Goal: Task Accomplishment & Management: Use online tool/utility

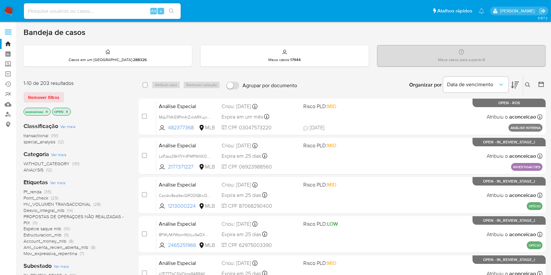
click at [48, 111] on icon "close-filter" at bounding box center [47, 112] width 4 height 4
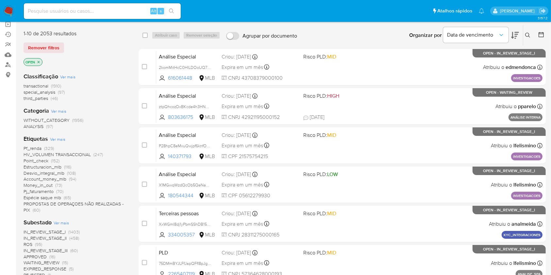
scroll to position [87, 0]
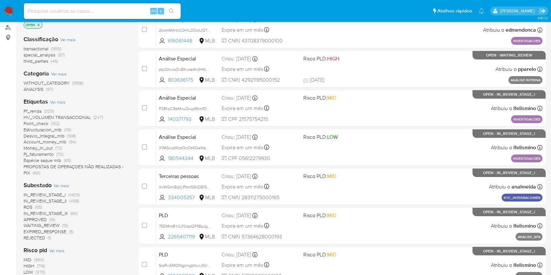
click at [40, 207] on span "(95)" at bounding box center [38, 207] width 7 height 7
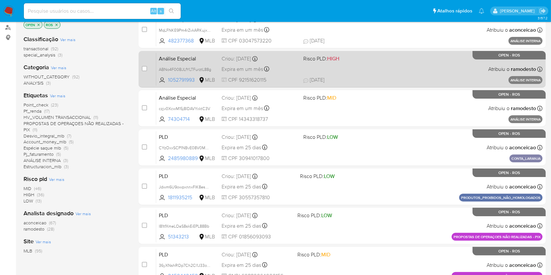
click at [384, 71] on div "Análise Especial ABNo4F00BJLfYLTFurztL88g 1052791993 MLB Risco PLD: HIGH Criou:…" at bounding box center [349, 69] width 386 height 33
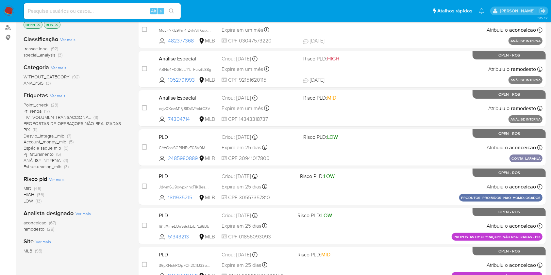
drag, startPoint x: 120, startPoint y: 11, endPoint x: 123, endPoint y: 11, distance: 3.3
click at [120, 11] on input at bounding box center [102, 11] width 157 height 8
paste input "wFSy16RU2TMvHAMm2VUhSCpm"
type input "wFSy16RU2TMvHAMm2VUhSCpm"
click at [173, 9] on icon "search-icon" at bounding box center [171, 10] width 5 height 5
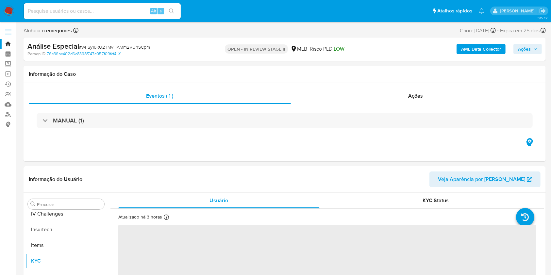
scroll to position [292, 0]
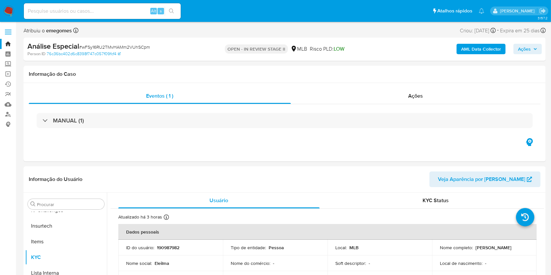
select select "10"
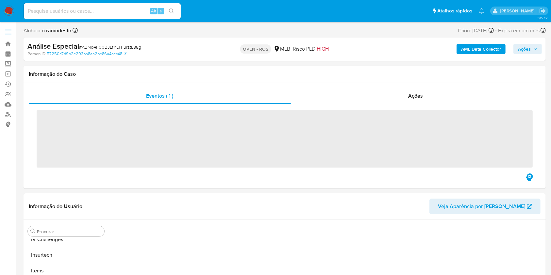
click at [108, 12] on input at bounding box center [102, 11] width 157 height 8
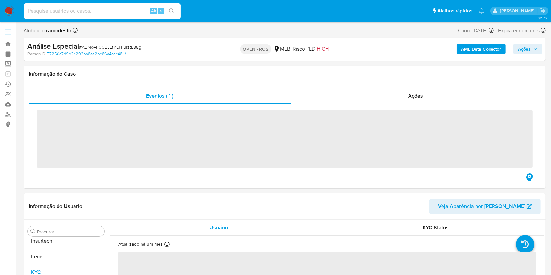
paste input "QmTohIr4xMlTh4Yp0bwwQ3nQ"
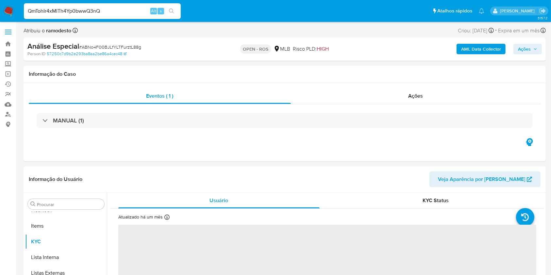
type input "QmTohIr4xMlTh4Yp0bwwQ3nQ"
click at [178, 8] on button "search-icon" at bounding box center [171, 11] width 13 height 9
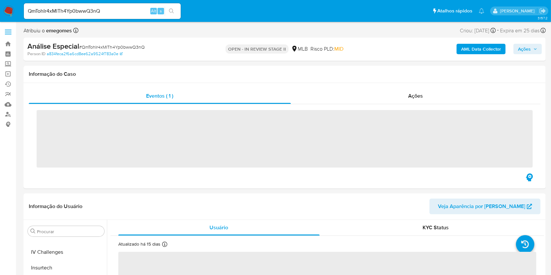
scroll to position [292, 0]
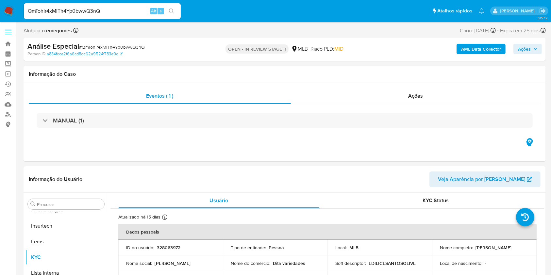
select select "10"
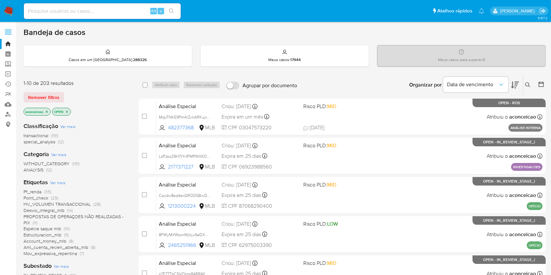
click at [49, 111] on icon "close-filter" at bounding box center [47, 112] width 4 height 4
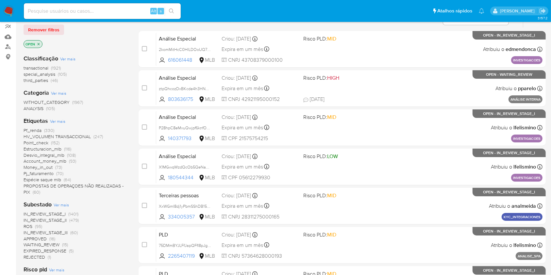
scroll to position [87, 0]
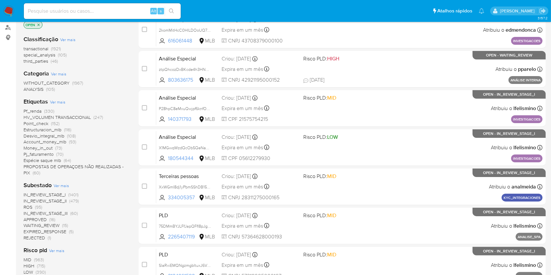
click at [39, 205] on span "(95)" at bounding box center [38, 207] width 7 height 7
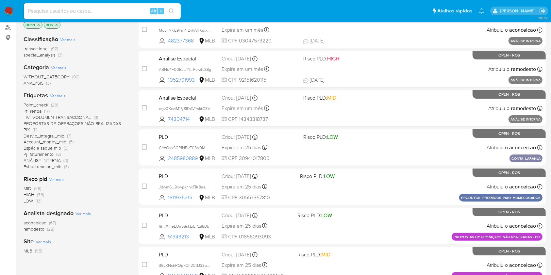
click at [49, 226] on span "(28)" at bounding box center [50, 229] width 7 height 7
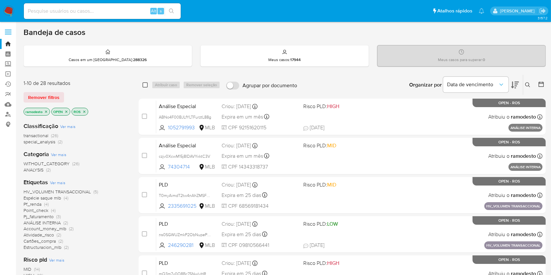
click at [142, 83] on input "checkbox" at bounding box center [144, 84] width 5 height 5
checkbox input "true"
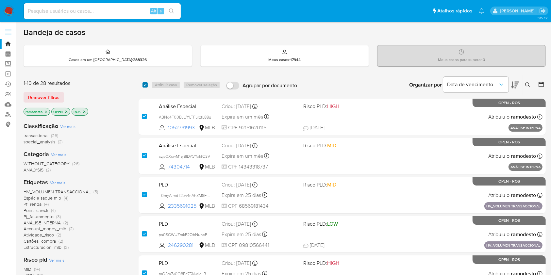
checkbox input "true"
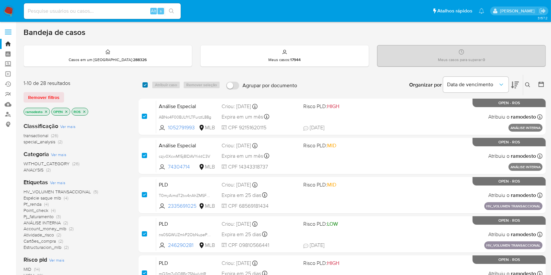
checkbox input "true"
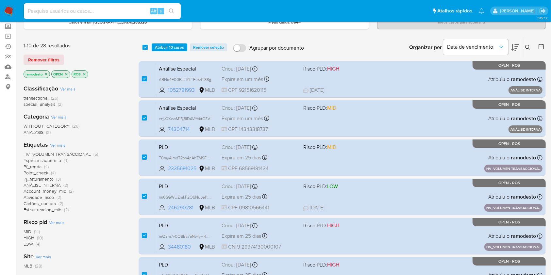
scroll to position [241, 0]
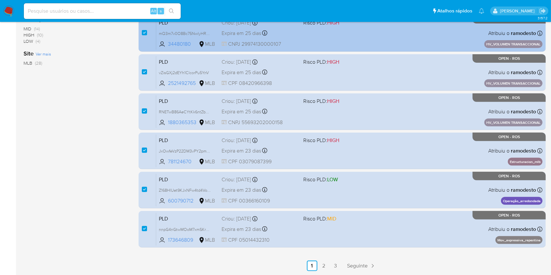
click at [326, 264] on link "2" at bounding box center [324, 266] width 10 height 10
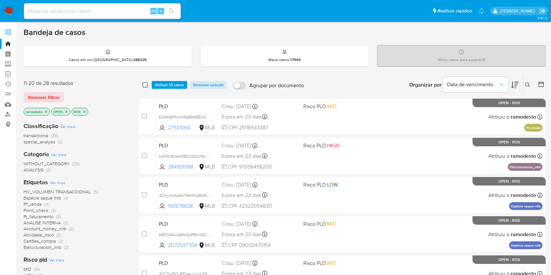
drag, startPoint x: 147, startPoint y: 85, endPoint x: 203, endPoint y: 119, distance: 65.6
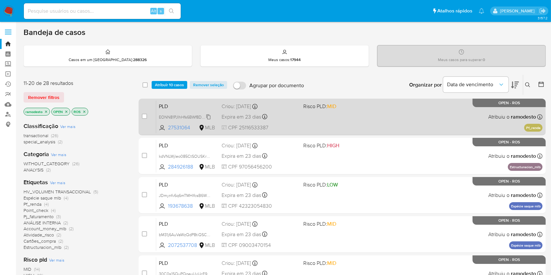
click at [147, 85] on input "checkbox" at bounding box center [144, 84] width 5 height 5
checkbox input "true"
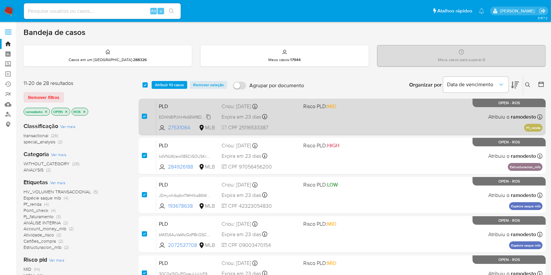
checkbox input "true"
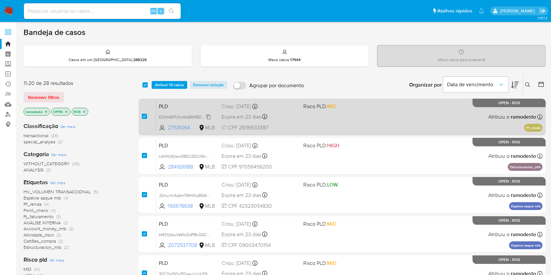
checkbox input "true"
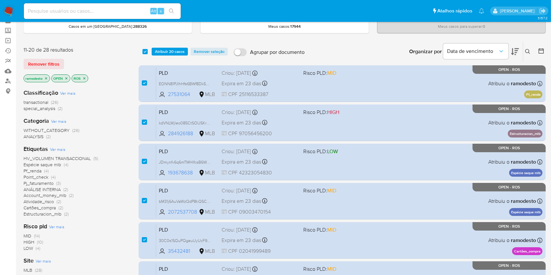
scroll to position [241, 0]
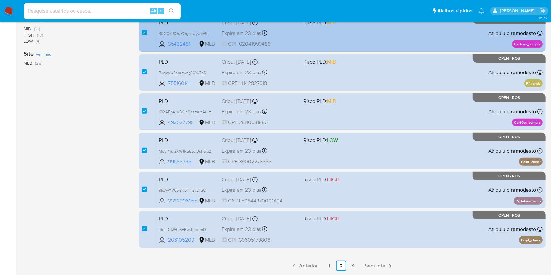
click at [353, 264] on link "3" at bounding box center [353, 266] width 10 height 10
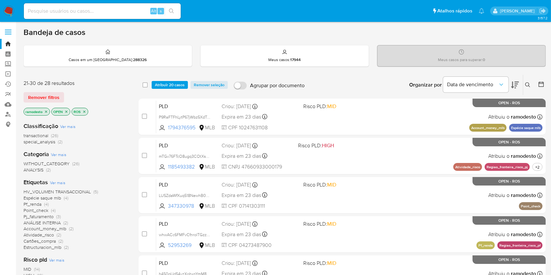
click at [142, 87] on span at bounding box center [144, 84] width 5 height 5
click at [143, 84] on input "checkbox" at bounding box center [144, 84] width 5 height 5
checkbox input "true"
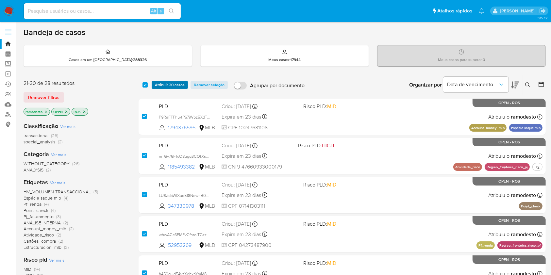
checkbox input "true"
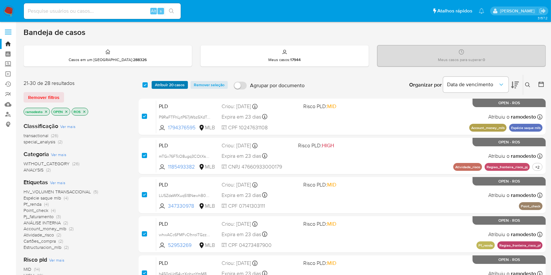
checkbox input "true"
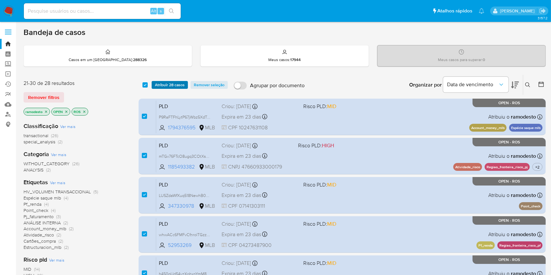
click at [178, 82] on span "Atribuir 28 casos" at bounding box center [170, 85] width 30 height 7
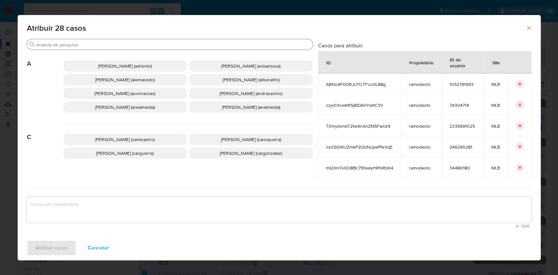
click at [132, 45] on input "Procurar" at bounding box center [173, 45] width 274 height 6
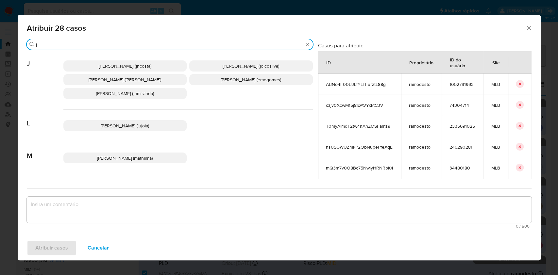
type input "j"
click at [223, 66] on span "[PERSON_NAME] (joicosilva)" at bounding box center [251, 66] width 57 height 7
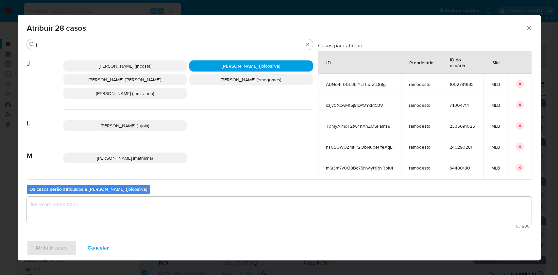
drag, startPoint x: 255, startPoint y: 188, endPoint x: 264, endPoint y: 213, distance: 27.1
click at [255, 188] on div "Os casos serão atribuídos a [PERSON_NAME] (joicosilva) 0 / 500 500 caracteres r…" at bounding box center [279, 205] width 505 height 52
click at [265, 215] on textarea "assign-modal" at bounding box center [279, 210] width 505 height 26
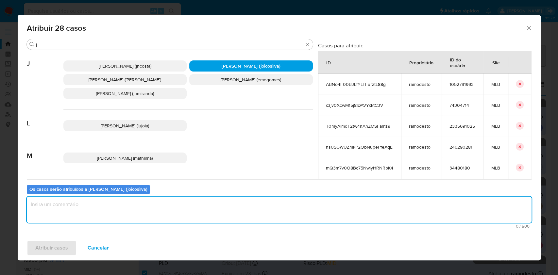
type textarea "p"
type textarea "ok"
click at [51, 252] on span "Atribuir casos" at bounding box center [51, 248] width 33 height 14
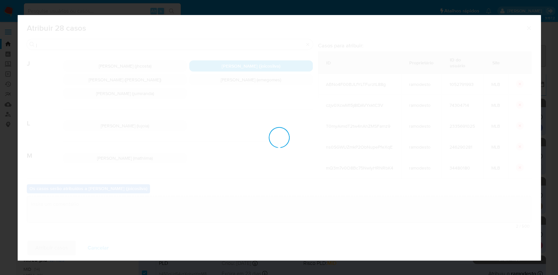
checkbox input "false"
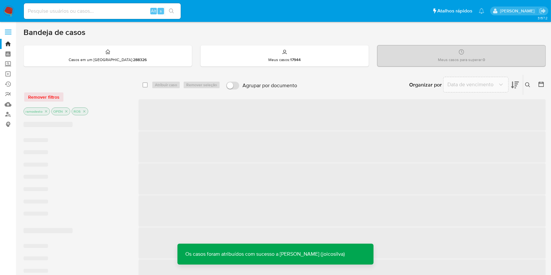
click at [46, 114] on p "ramodesto" at bounding box center [37, 111] width 26 height 7
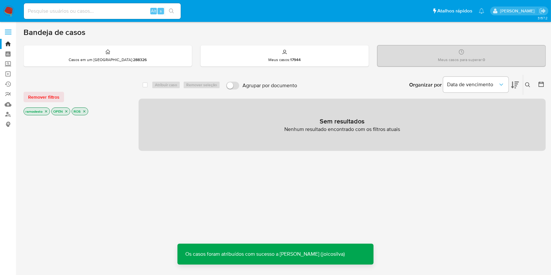
click at [45, 110] on icon "close-filter" at bounding box center [46, 111] width 2 height 2
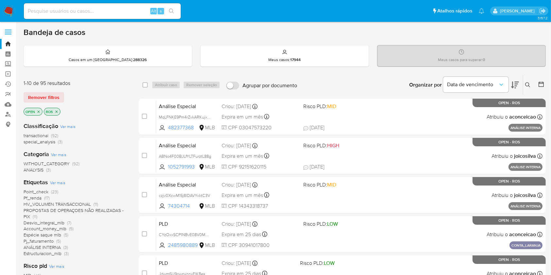
drag, startPoint x: 528, startPoint y: 81, endPoint x: 522, endPoint y: 85, distance: 6.5
click at [528, 81] on button at bounding box center [528, 85] width 11 height 8
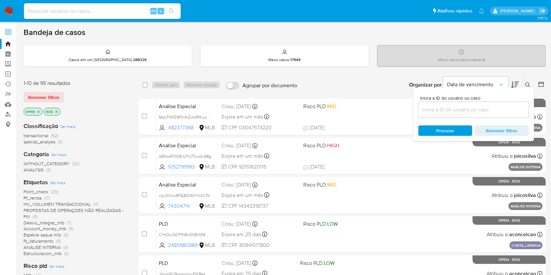
click at [475, 108] on input at bounding box center [473, 110] width 110 height 8
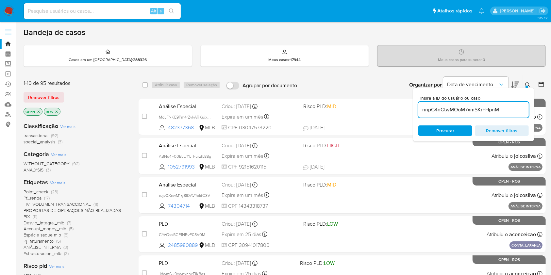
type input "nnpG4nGtwMOoM7xmSKrFHpnM"
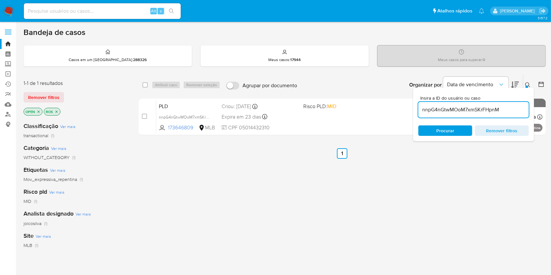
click at [527, 86] on div at bounding box center [527, 87] width 3 height 3
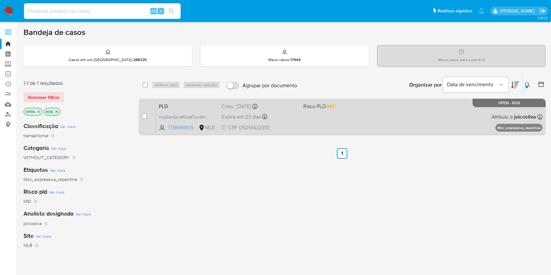
click at [148, 118] on div "case-item-checkbox Incapaz de atribuir o caso" at bounding box center [149, 116] width 14 height 33
click at [146, 117] on input "checkbox" at bounding box center [144, 116] width 5 height 5
checkbox input "true"
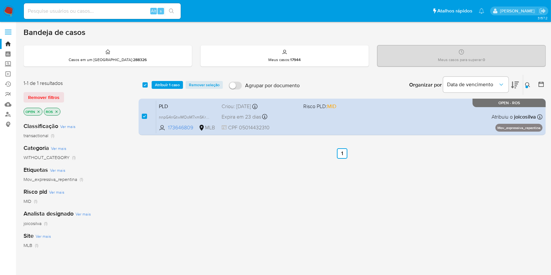
click at [524, 83] on button at bounding box center [528, 85] width 11 height 8
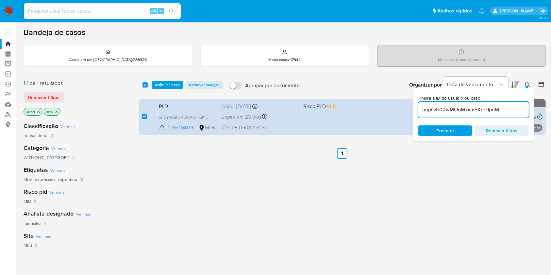
click at [508, 111] on input "nnpG4nGtwMOoM7xmSKrFHpnM" at bounding box center [473, 110] width 110 height 8
type input "k9xxsA6fBK6pG7Yd4tBjrJNb"
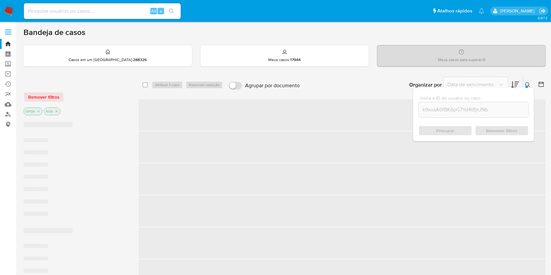
checkbox input "false"
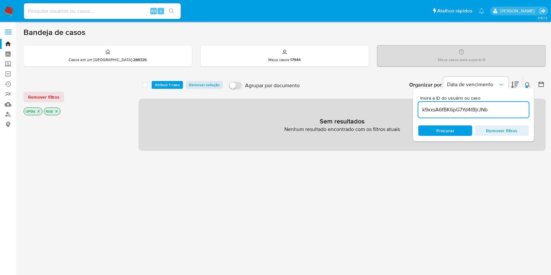
click at [485, 111] on input "k9xxsA6fBK6pG7Yd4tBjrJNb" at bounding box center [473, 110] width 110 height 8
paste input "JDmynfv6q6mTMHlfcsB6W3m9"
type input "JDmynfv6q6mTMHlfcsB6W3m9"
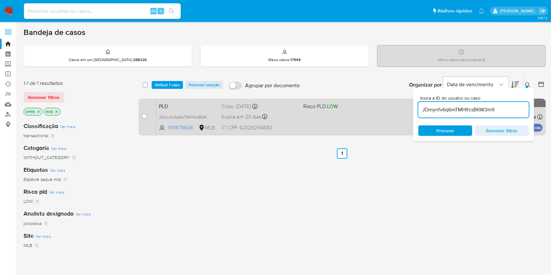
click at [146, 120] on div "case-item-checkbox" at bounding box center [144, 117] width 5 height 8
click at [144, 117] on input "checkbox" at bounding box center [144, 116] width 5 height 5
checkbox input "true"
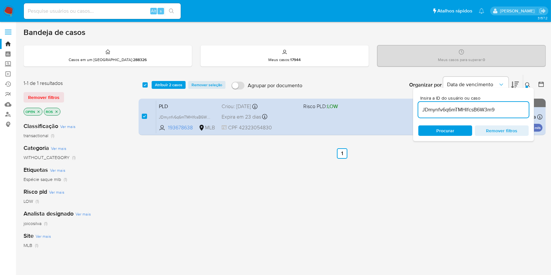
click at [494, 109] on input "JDmynfv6q6mTMHlfcsB6W3m9" at bounding box center [473, 110] width 110 height 8
click at [494, 108] on input "JDmynfv6q6mTMHlfcsB6W3m9" at bounding box center [473, 110] width 110 height 8
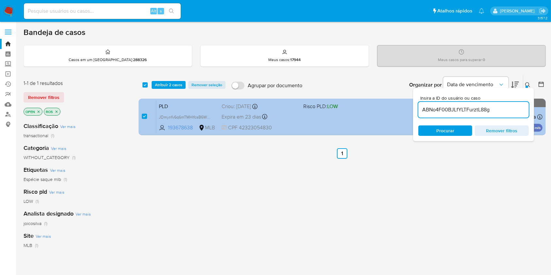
type input "ABNo4F00BJLfYLTFurztL88g"
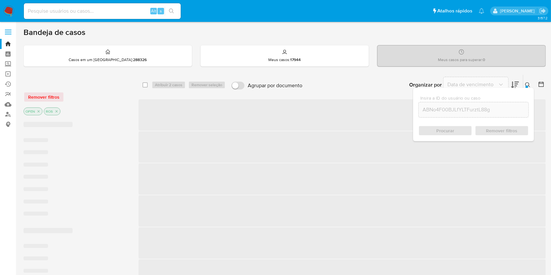
checkbox input "false"
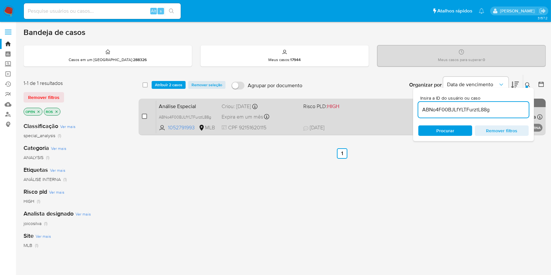
click at [145, 118] on input "checkbox" at bounding box center [144, 116] width 5 height 5
checkbox input "true"
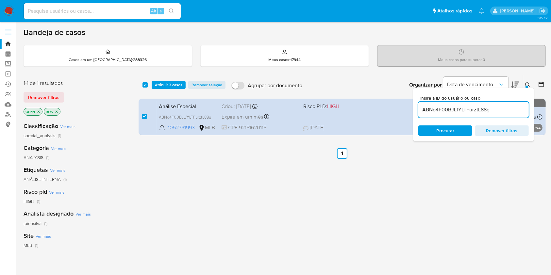
click at [457, 111] on input "ABNo4F00BJLfYLTFurztL88g" at bounding box center [473, 110] width 110 height 8
type input "wFSy16RU2TMvHAMm2VUhSCpm"
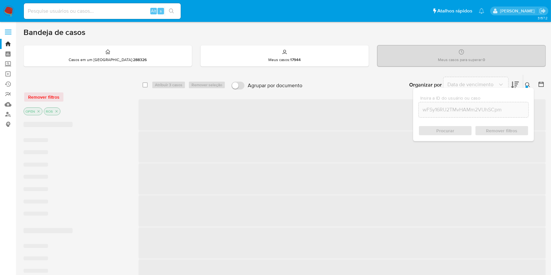
checkbox input "false"
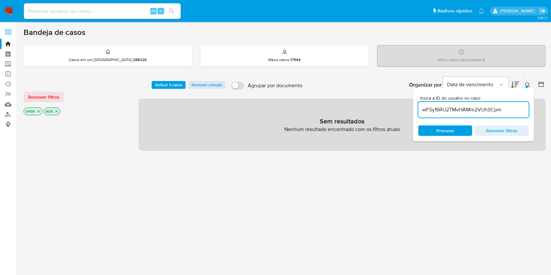
click at [460, 111] on input "wFSy16RU2TMvHAMm2VUhSCpm" at bounding box center [473, 110] width 110 height 8
paste input "H7TiMUsZANXnKJJ8BJ82jM0d"
click at [460, 111] on input "wFSy16RU2TMvHAMm2VUhSCpm" at bounding box center [473, 110] width 110 height 8
click at [463, 112] on input "H7TiMUsZANXnKJJ8BJ82jM0d" at bounding box center [473, 110] width 110 height 8
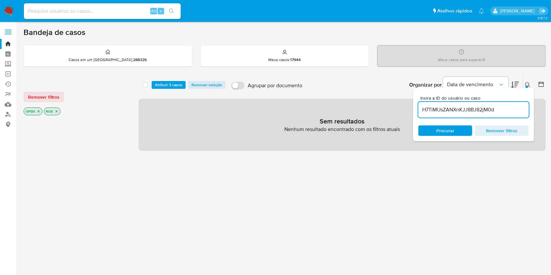
click at [463, 111] on input "H7TiMUsZANXnKJJ8BJ82jM0d" at bounding box center [473, 110] width 110 height 8
paste input "jPKNekF5KAnjQCqIPYT5ZpnV"
type input "jPKNekF5KAnjQCqIPYT5ZpnV"
click at [173, 83] on span "Atribuir 3 casos" at bounding box center [168, 85] width 27 height 7
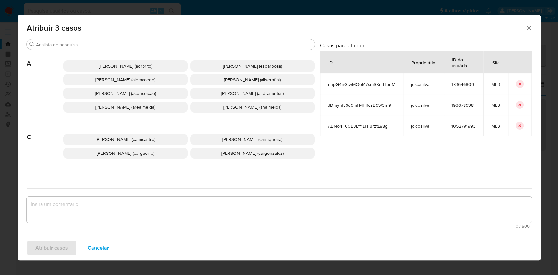
click at [128, 98] on p "[PERSON_NAME] (aconceicao)" at bounding box center [125, 93] width 125 height 11
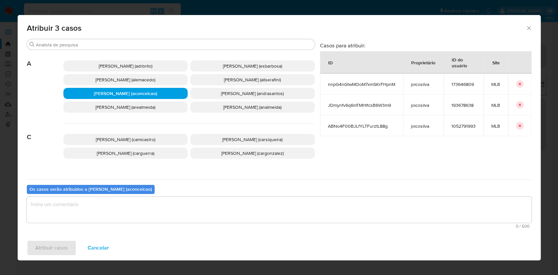
click at [185, 198] on textarea "assign-modal" at bounding box center [279, 210] width 505 height 26
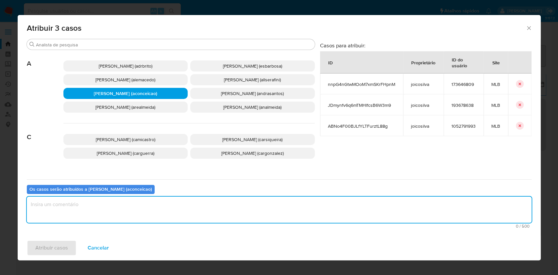
click at [190, 207] on textarea "assign-modal" at bounding box center [279, 210] width 505 height 26
type textarea "ok"
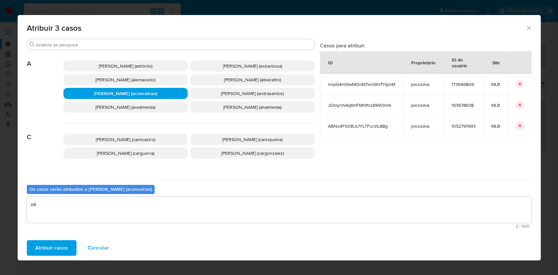
click at [56, 247] on span "Atribuir casos" at bounding box center [51, 248] width 33 height 14
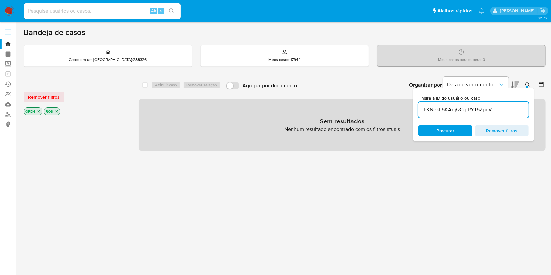
click at [500, 114] on div "jPKNekF5KAnjQCqIPYT5ZpnV" at bounding box center [473, 110] width 110 height 16
click at [500, 112] on input "jPKNekF5KAnjQCqIPYT5ZpnV" at bounding box center [473, 110] width 110 height 8
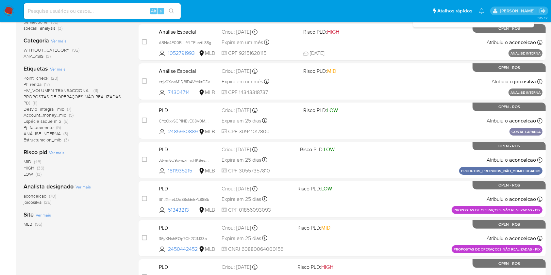
scroll to position [131, 0]
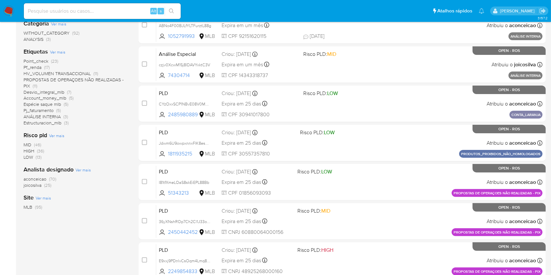
click at [52, 179] on span "(70)" at bounding box center [52, 179] width 7 height 7
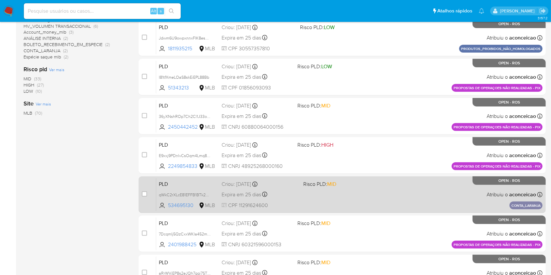
scroll to position [241, 0]
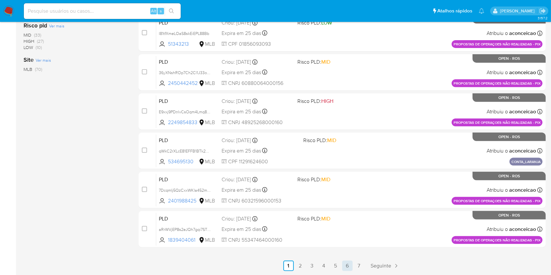
click at [347, 268] on link "6" at bounding box center [347, 266] width 10 height 10
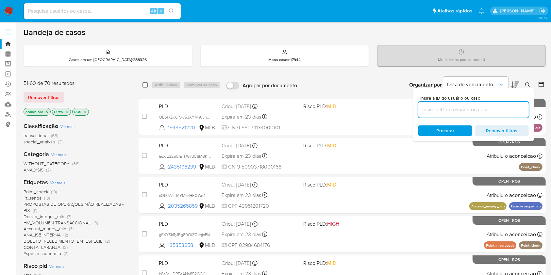
click at [144, 86] on input "checkbox" at bounding box center [144, 84] width 5 height 5
checkbox input "true"
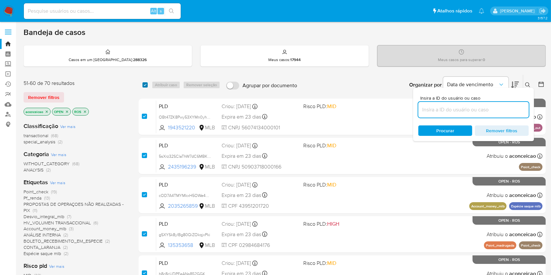
checkbox input "true"
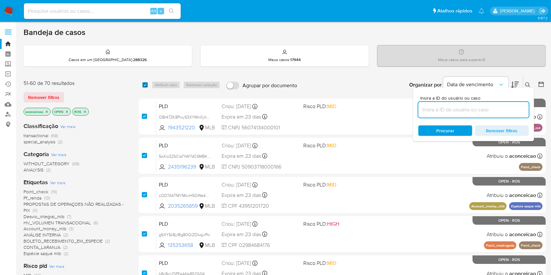
checkbox input "true"
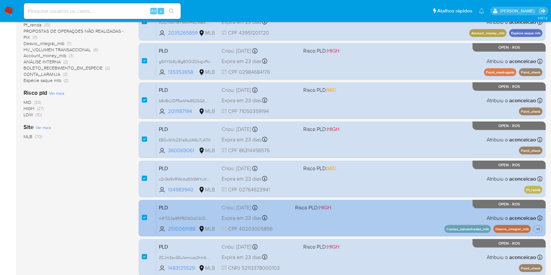
scroll to position [241, 0]
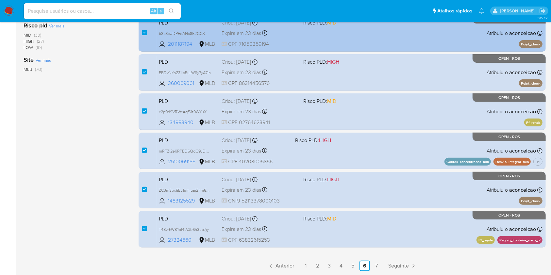
click at [374, 263] on link "7" at bounding box center [376, 266] width 10 height 10
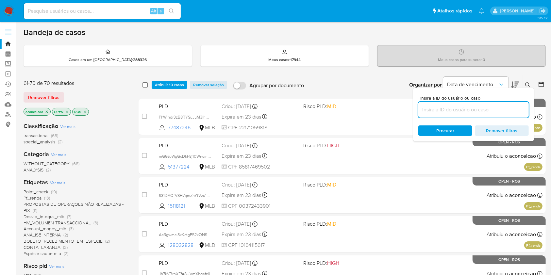
click at [144, 85] on input "checkbox" at bounding box center [144, 84] width 5 height 5
checkbox input "true"
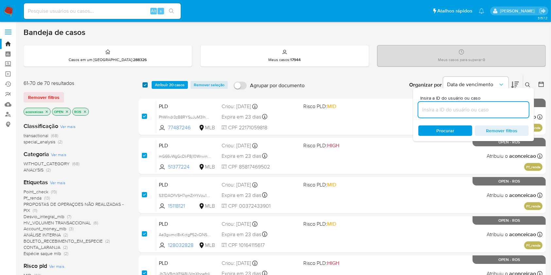
checkbox input "true"
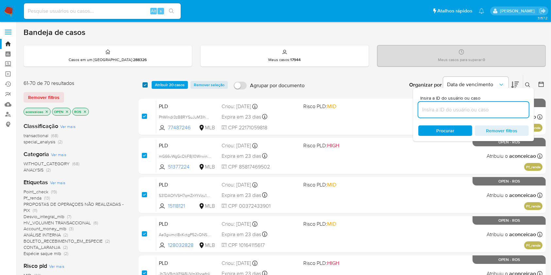
checkbox input "true"
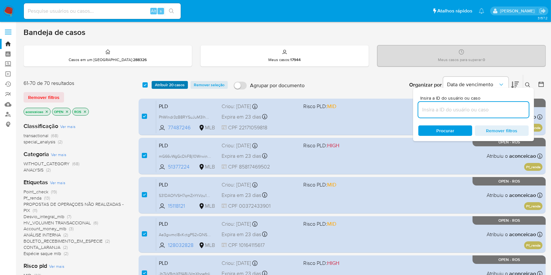
click at [165, 84] on span "Atribuir 20 casos" at bounding box center [170, 85] width 30 height 7
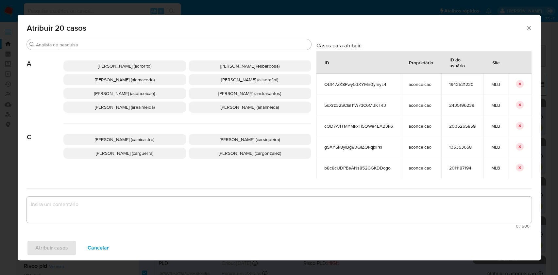
click at [149, 97] on p "[PERSON_NAME] (aconceicao)" at bounding box center [124, 93] width 123 height 11
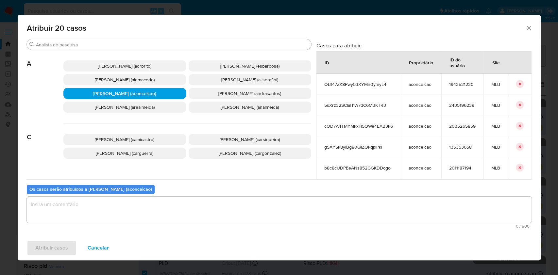
click at [149, 97] on p "[PERSON_NAME] (aconceicao)" at bounding box center [124, 93] width 123 height 11
click at [159, 53] on div "[PERSON_NAME] (adrbrito) [PERSON_NAME] (esbarbosa) [PERSON_NAME] (alemacedo) [P…" at bounding box center [187, 87] width 248 height 74
click at [155, 48] on div "Procurar" at bounding box center [169, 44] width 284 height 10
click at [149, 42] on input "Procurar" at bounding box center [172, 45] width 273 height 6
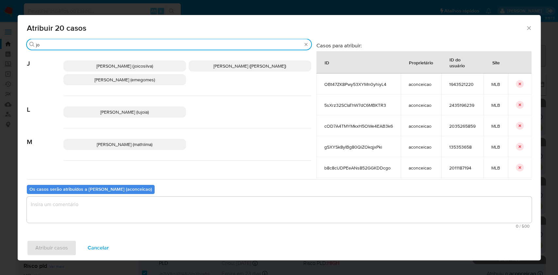
type input "jo"
click at [153, 67] on span "[PERSON_NAME] (joicosilva)" at bounding box center [124, 66] width 57 height 7
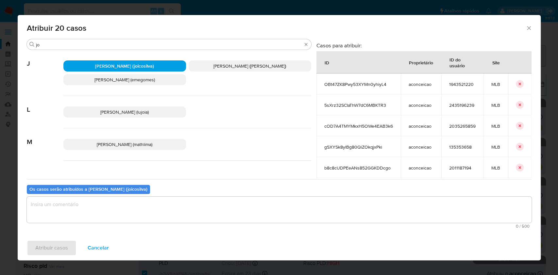
click at [198, 223] on div "0 / 500 500 caracteres restantes" at bounding box center [279, 213] width 505 height 32
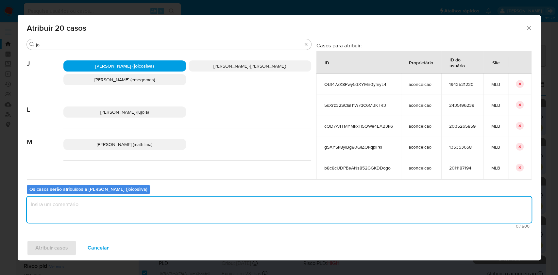
drag, startPoint x: 72, startPoint y: 218, endPoint x: 68, endPoint y: 214, distance: 5.1
click at [71, 217] on textarea "assign-modal" at bounding box center [279, 210] width 505 height 26
type textarea "ok"
click at [64, 244] on span "Atribuir casos" at bounding box center [51, 248] width 33 height 14
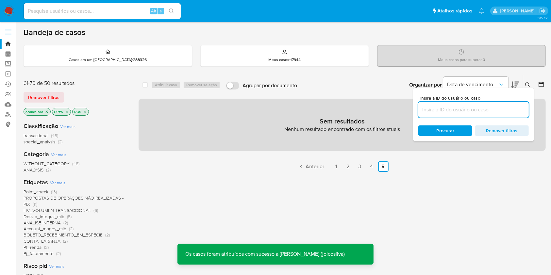
click at [47, 110] on icon "close-filter" at bounding box center [47, 112] width 4 height 4
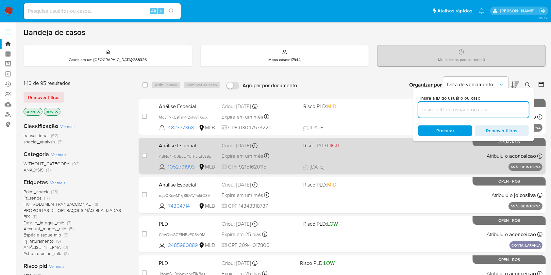
scroll to position [131, 0]
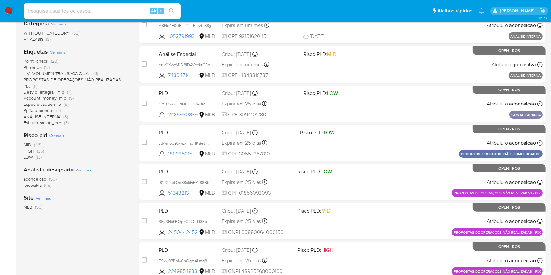
click at [47, 177] on span "aconceicao (50)" at bounding box center [40, 179] width 33 height 6
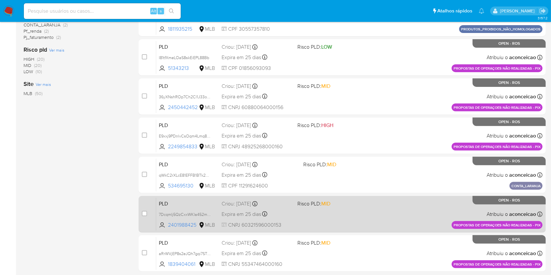
scroll to position [241, 0]
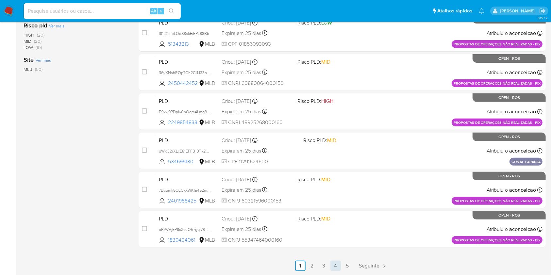
click at [333, 267] on link "4" at bounding box center [335, 266] width 10 height 10
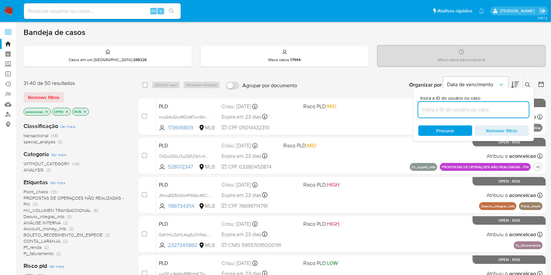
drag, startPoint x: 146, startPoint y: 85, endPoint x: 172, endPoint y: 79, distance: 26.4
click at [149, 84] on div "select-all-cases-checkbox" at bounding box center [146, 85] width 8 height 8
click at [172, 79] on div "select-all-cases-checkbox Atribuir caso Remover seleção Agrupar por documento O…" at bounding box center [342, 85] width 407 height 20
drag, startPoint x: 142, startPoint y: 85, endPoint x: 148, endPoint y: 85, distance: 6.5
click at [142, 85] on div "select-all-cases-checkbox Atribuir caso Remover seleção Agrupar por documento O…" at bounding box center [342, 85] width 407 height 20
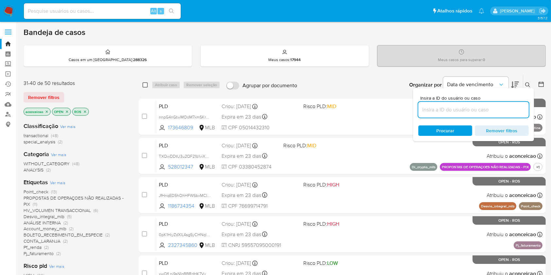
click at [145, 85] on input "checkbox" at bounding box center [144, 84] width 5 height 5
checkbox input "true"
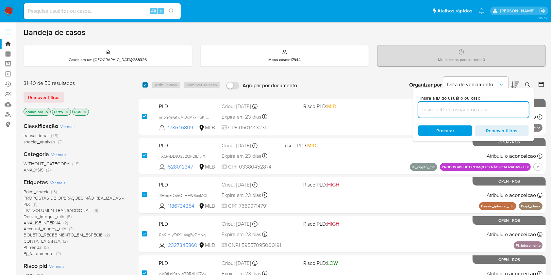
checkbox input "true"
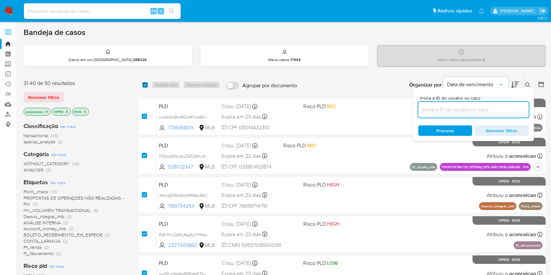
checkbox input "true"
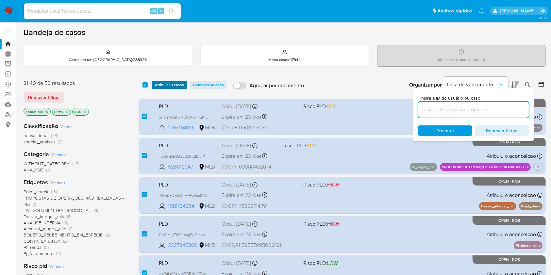
click at [161, 82] on span "Atribuir 10 casos" at bounding box center [169, 85] width 29 height 7
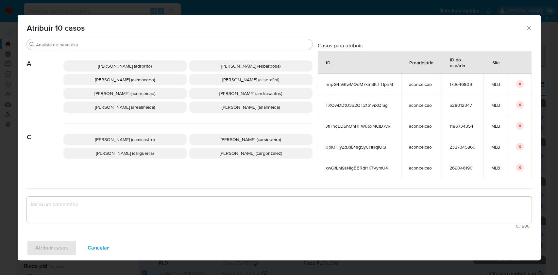
click at [151, 95] on span "[PERSON_NAME] (aconceicao)" at bounding box center [124, 93] width 61 height 7
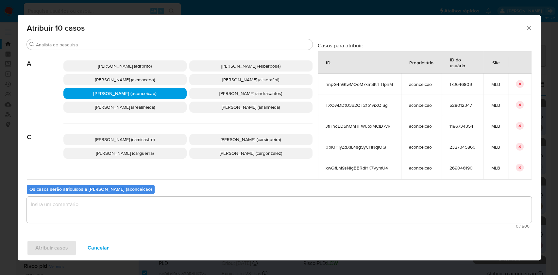
click at [151, 96] on span "[PERSON_NAME] (aconceicao)" at bounding box center [124, 93] width 63 height 7
drag, startPoint x: 154, startPoint y: 52, endPoint x: 152, endPoint y: 49, distance: 3.7
click at [154, 52] on div "[PERSON_NAME] (adrbrito) [PERSON_NAME] (esbarbosa) [PERSON_NAME] (alemacedo) [P…" at bounding box center [187, 87] width 249 height 74
click at [149, 46] on input "Procurar" at bounding box center [173, 45] width 274 height 6
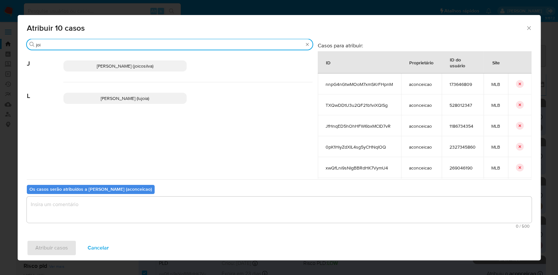
type input "joi"
click at [152, 69] on p "[PERSON_NAME] (joicosilva)" at bounding box center [124, 65] width 123 height 11
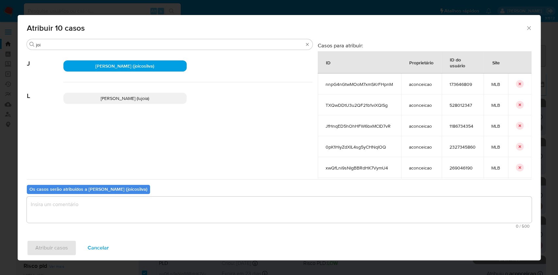
click at [148, 213] on textarea "assign-modal" at bounding box center [279, 210] width 505 height 26
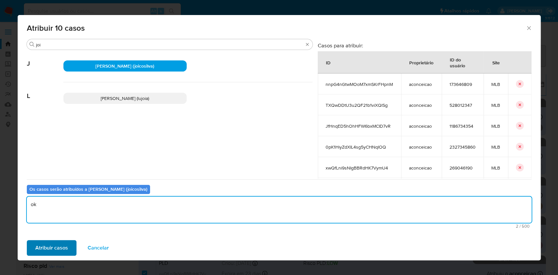
type textarea "ok"
click at [68, 246] on button "Atribuir casos" at bounding box center [52, 248] width 50 height 16
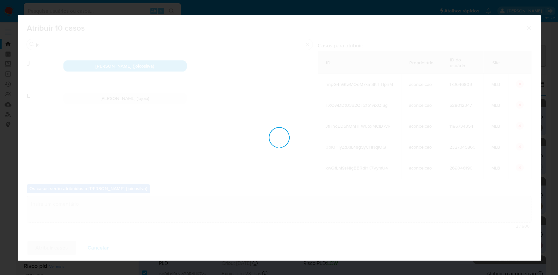
checkbox input "false"
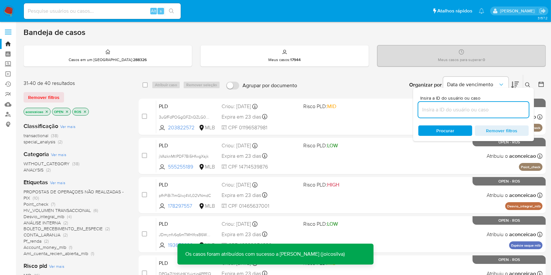
click at [47, 110] on icon "close-filter" at bounding box center [47, 112] width 4 height 4
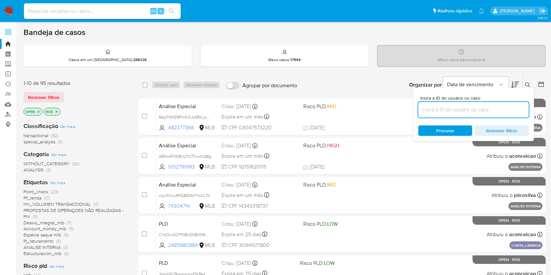
click at [504, 109] on input at bounding box center [473, 110] width 110 height 8
paste input "QmTohIr4xMlTh4Yp0bwwQ3nQ"
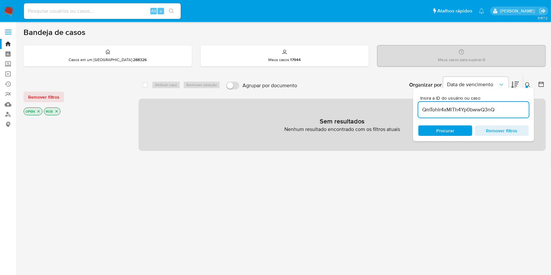
click at [503, 110] on input "QmTohIr4xMlTh4Yp0bwwQ3nQ" at bounding box center [473, 110] width 110 height 8
paste input "nnpG4nGtwMOoM7xmSKrFHpnM"
type input "nnpG4nGtwMOoM7xmSKrFHpnM"
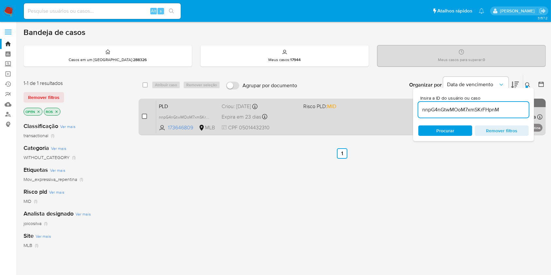
click at [143, 117] on input "checkbox" at bounding box center [144, 116] width 5 height 5
checkbox input "true"
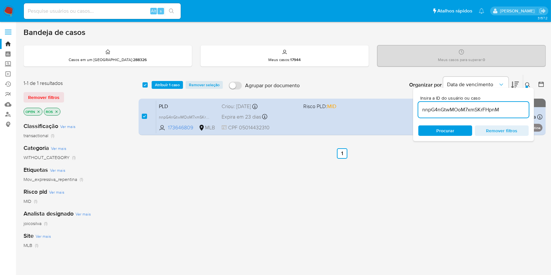
click at [464, 106] on input "nnpG4nGtwMOoM7xmSKrFHpnM" at bounding box center [473, 110] width 110 height 8
type input "k9xxsA6fBK6pG7Yd4tBjrJNb"
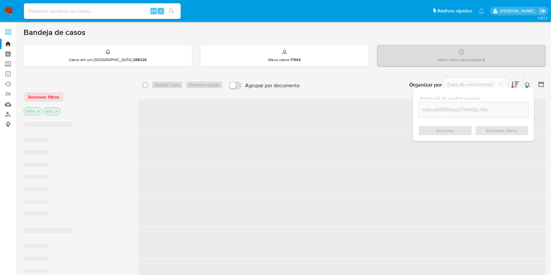
checkbox input "false"
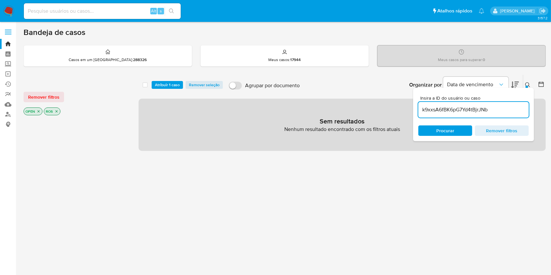
click at [466, 108] on input "k9xxsA6fBK6pG7Yd4tBjrJNb" at bounding box center [473, 110] width 110 height 8
paste input "JDmynfv6q6mTMHlfcsB6W3m9"
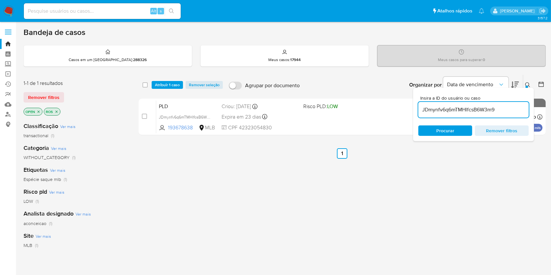
click at [471, 108] on input "JDmynfv6q6mTMHlfcsB6W3m9" at bounding box center [473, 110] width 110 height 8
paste input "ABNo4F00BJLfYLTFurztL88g"
click at [473, 111] on input "ABNo4F00BJLfYLTFurztL88g" at bounding box center [473, 110] width 110 height 8
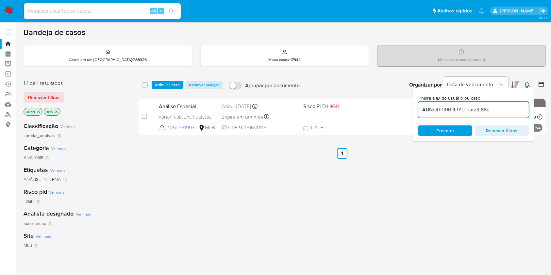
paste input "wFSy16RU2TMvHAMm2VUhSCpm"
type input "wFSy16RU2TMvHAMm2VUhSCpm"
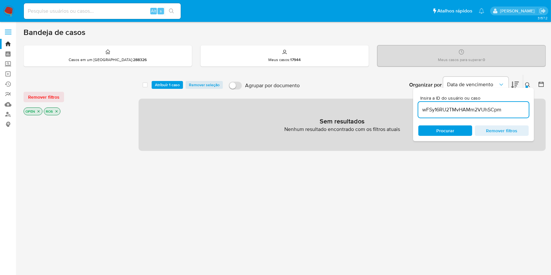
click at [172, 85] on span "Atribuir 1 caso" at bounding box center [167, 85] width 25 height 7
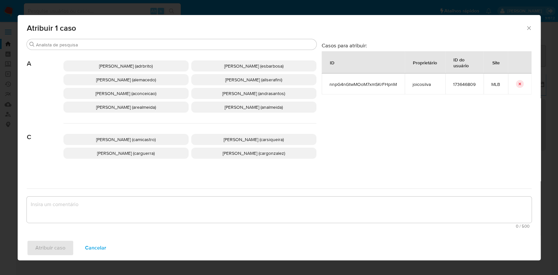
drag, startPoint x: 146, startPoint y: 100, endPoint x: 154, endPoint y: 108, distance: 10.9
click at [146, 99] on div "[PERSON_NAME] (aconceicao)" at bounding box center [125, 93] width 125 height 11
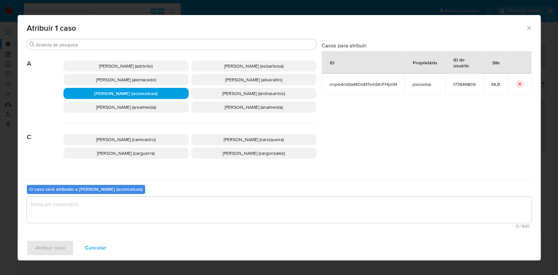
click at [185, 205] on textarea "assign-modal" at bounding box center [279, 210] width 505 height 26
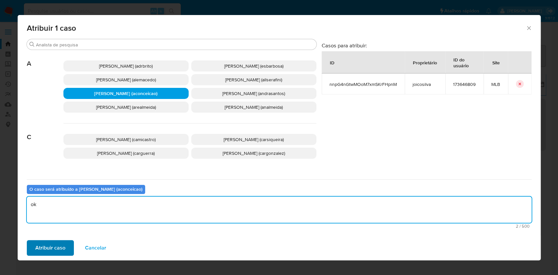
type textarea "ok"
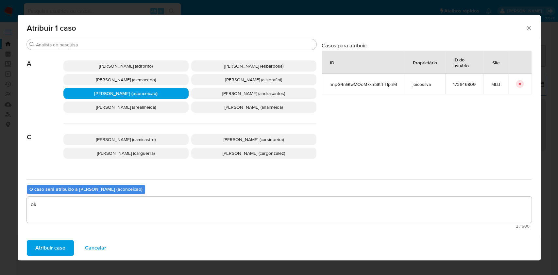
click at [47, 251] on span "Atribuir caso" at bounding box center [50, 248] width 30 height 14
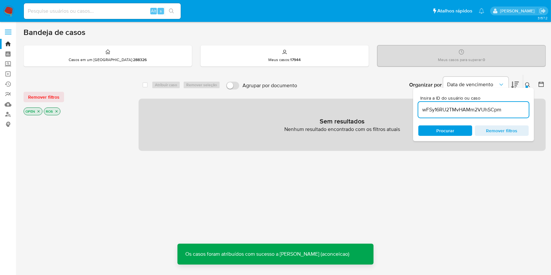
click at [527, 82] on icon at bounding box center [527, 84] width 5 height 5
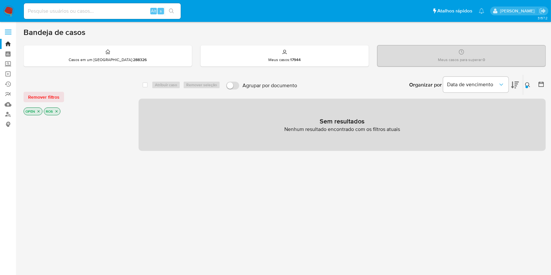
click at [528, 82] on icon at bounding box center [527, 84] width 5 height 5
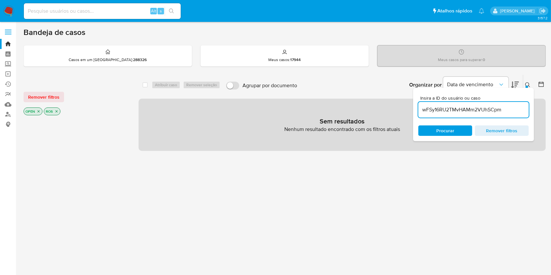
click at [480, 108] on input "wFSy16RU2TMvHAMm2VUhSCpm" at bounding box center [473, 110] width 110 height 8
